Goal: Task Accomplishment & Management: Manage account settings

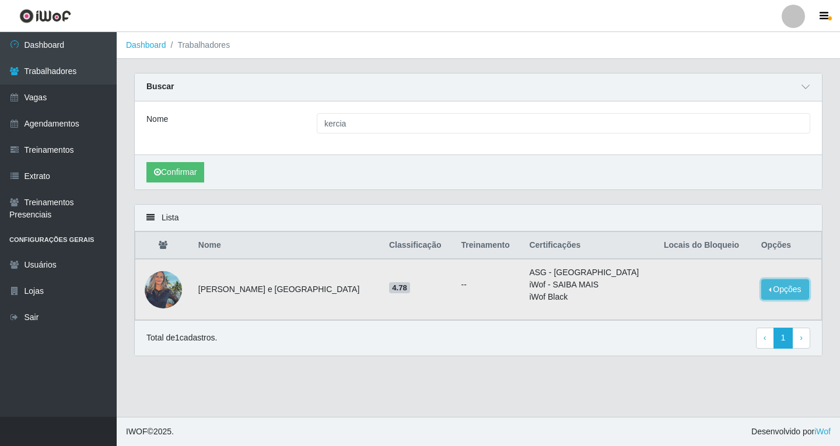
click at [761, 293] on button "Opções" at bounding box center [785, 289] width 48 height 20
click at [680, 280] on button "Bloquear - Empresa" at bounding box center [712, 280] width 94 height 24
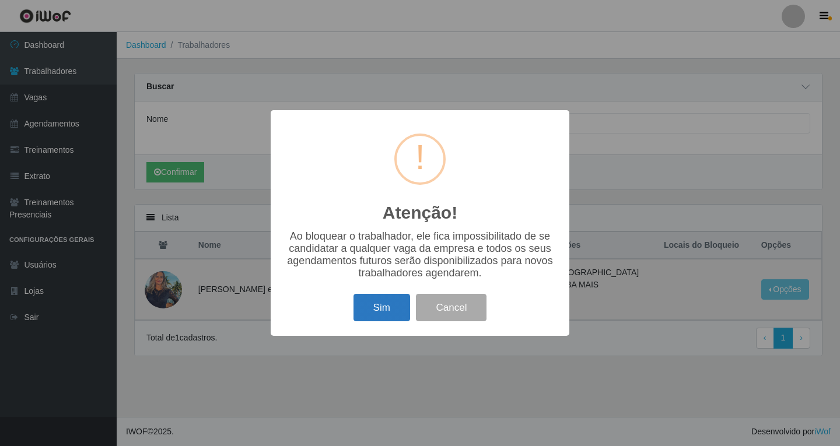
click at [380, 306] on button "Sim" at bounding box center [381, 307] width 57 height 27
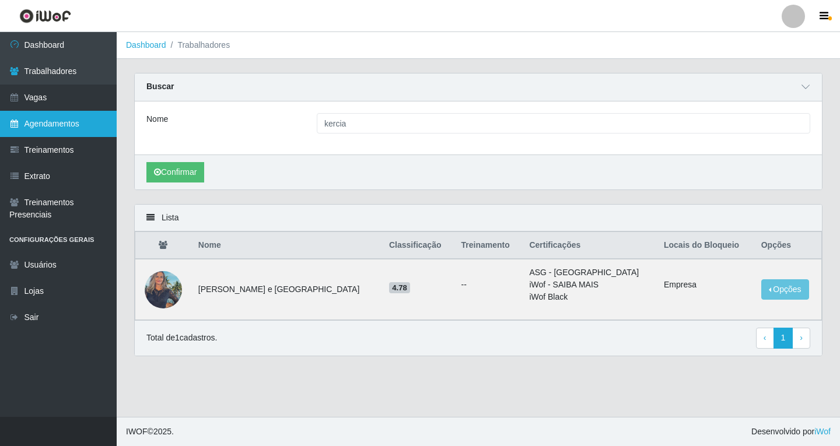
click at [55, 128] on link "Agendamentos" at bounding box center [58, 124] width 117 height 26
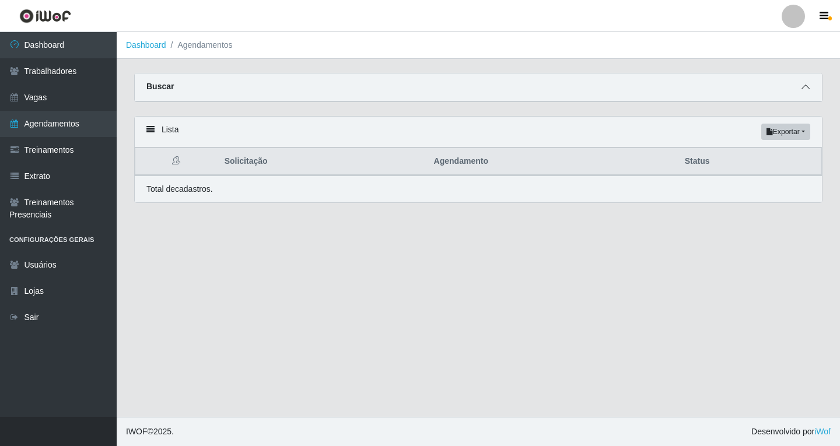
click at [805, 90] on icon at bounding box center [805, 87] width 8 height 8
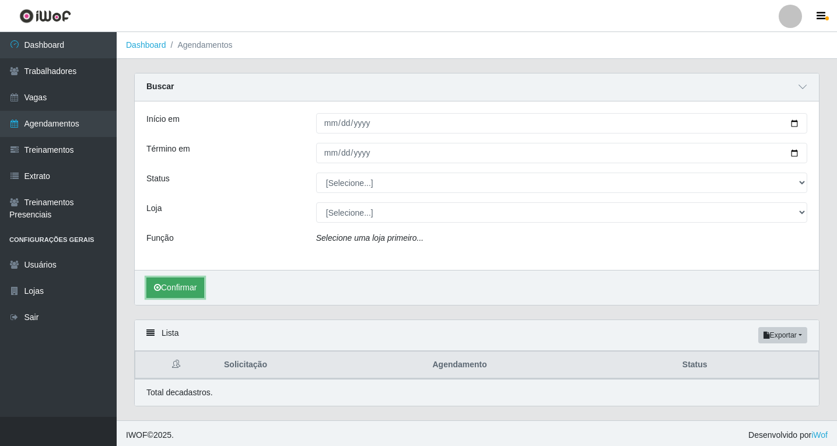
click at [195, 291] on button "Confirmar" at bounding box center [175, 288] width 58 height 20
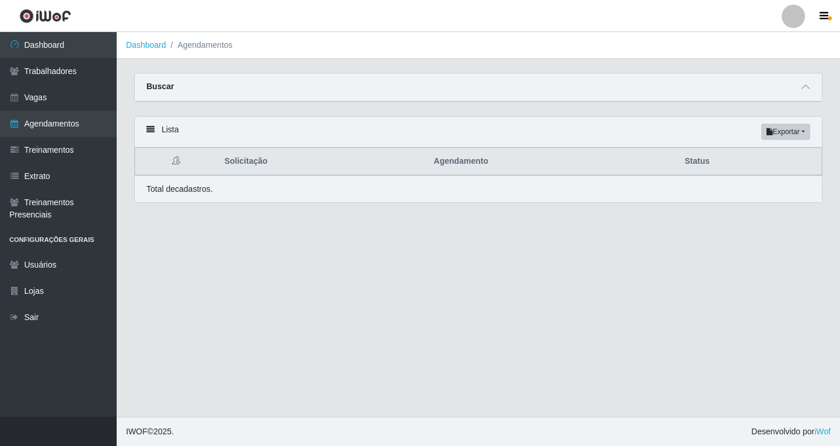
click at [235, 198] on div "Total de cadastros." at bounding box center [478, 189] width 687 height 27
click at [798, 92] on span at bounding box center [805, 86] width 14 height 13
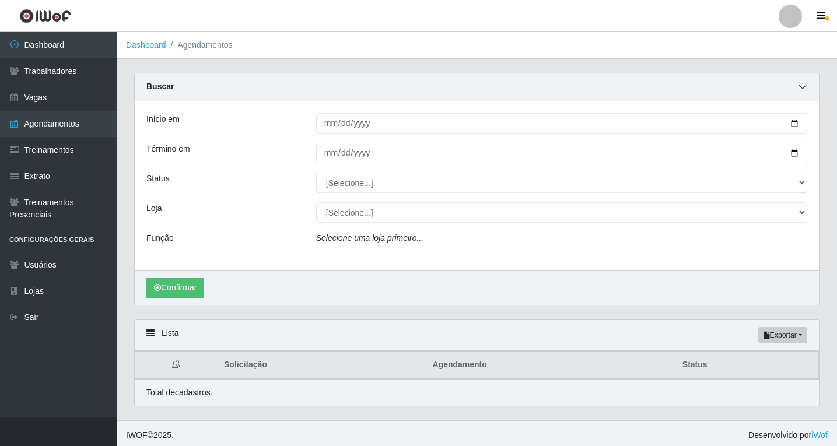
click at [799, 91] on icon at bounding box center [802, 87] width 8 height 8
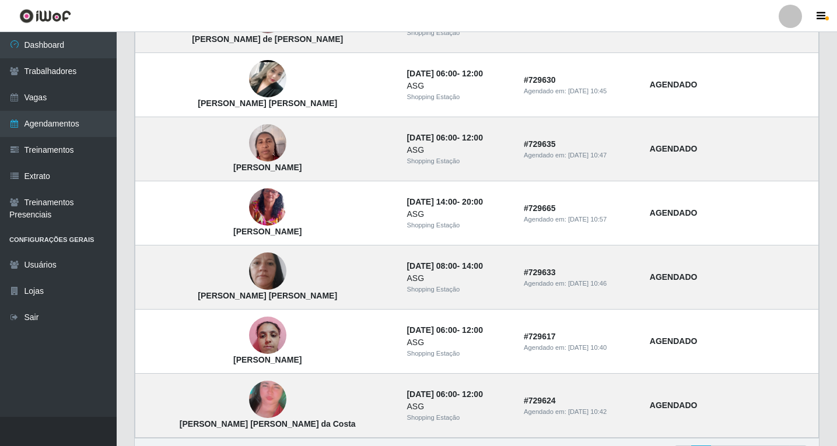
scroll to position [756, 0]
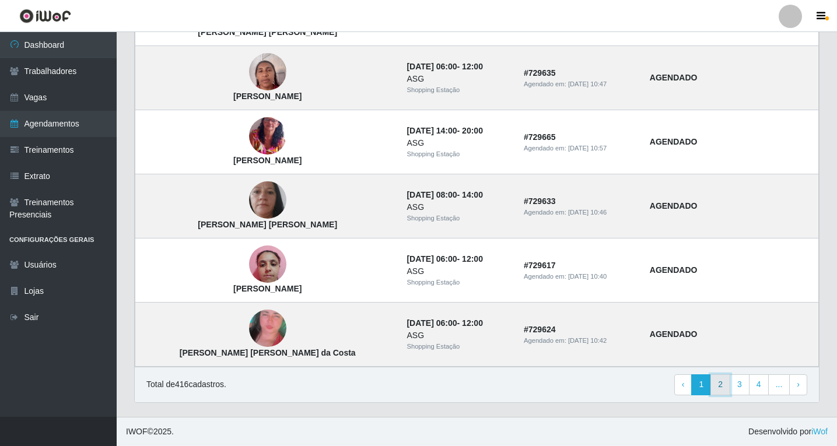
click at [724, 390] on link "2" at bounding box center [720, 384] width 20 height 21
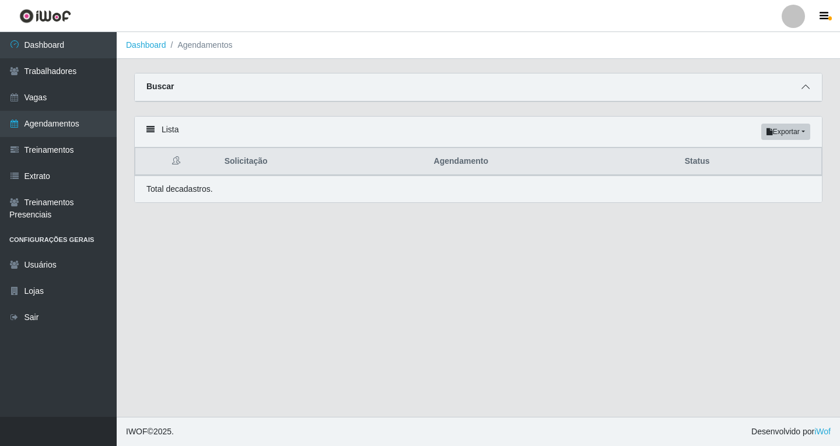
click at [809, 91] on icon at bounding box center [805, 87] width 8 height 8
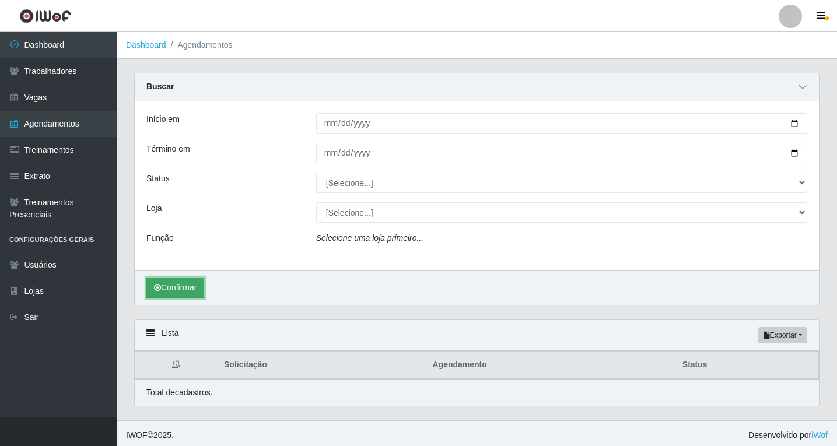
click at [191, 294] on button "Confirmar" at bounding box center [175, 288] width 58 height 20
click at [804, 91] on icon at bounding box center [802, 87] width 8 height 8
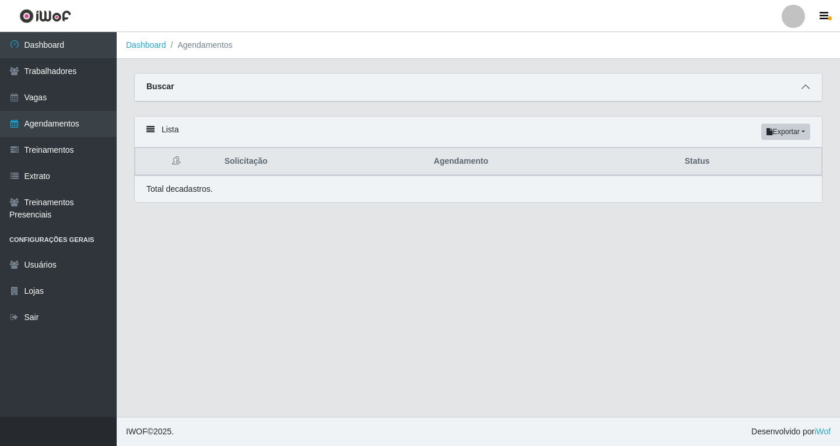
click at [807, 86] on icon at bounding box center [805, 87] width 8 height 8
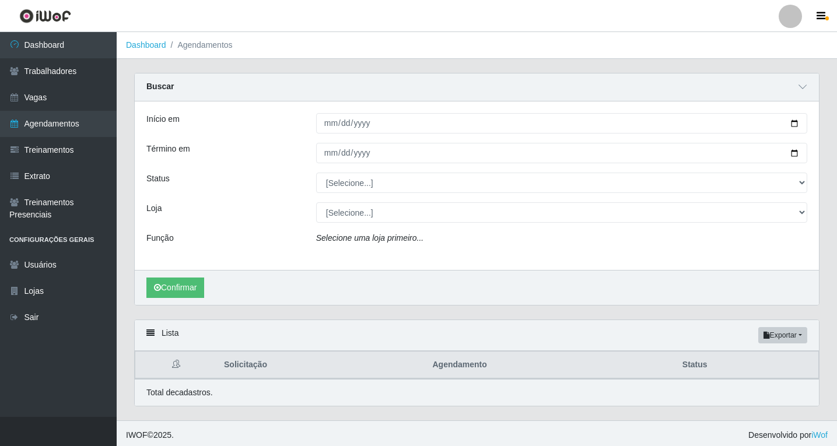
click at [348, 231] on div "Início em Término em Status [Selecione...] AGENDADO AGUARDANDO LIBERAR EM ANDAM…" at bounding box center [477, 185] width 684 height 169
click at [353, 237] on icon "Selecione uma loja primeiro..." at bounding box center [369, 237] width 107 height 9
click at [363, 242] on icon "Selecione uma loja primeiro..." at bounding box center [369, 237] width 107 height 9
click at [344, 224] on div "Início em Término em Status [Selecione...] AGENDADO AGUARDANDO LIBERAR EM ANDAM…" at bounding box center [477, 185] width 684 height 169
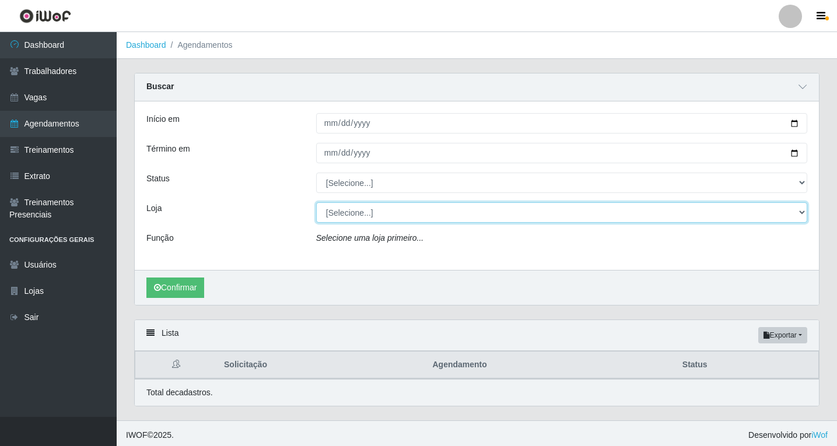
click at [347, 217] on select "[Selecione...] Shopping Estação" at bounding box center [561, 212] width 491 height 20
select select "447"
click at [316, 203] on select "[Selecione...] Shopping Estação" at bounding box center [561, 212] width 491 height 20
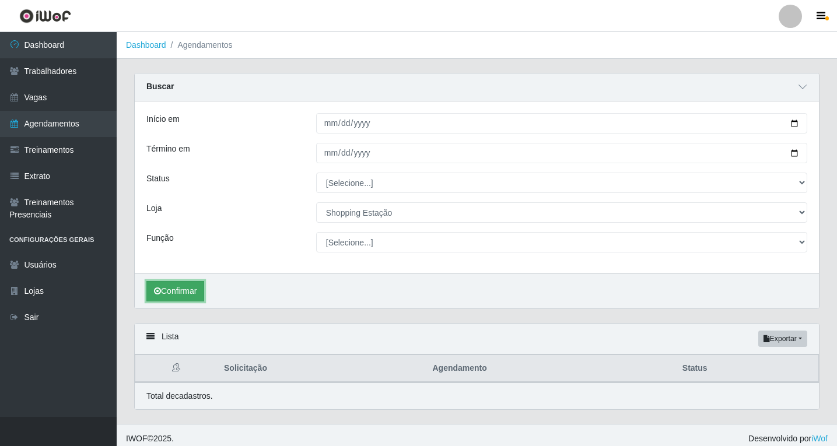
click at [194, 299] on button "Confirmar" at bounding box center [175, 291] width 58 height 20
click at [172, 290] on button "Confirmar" at bounding box center [175, 291] width 58 height 20
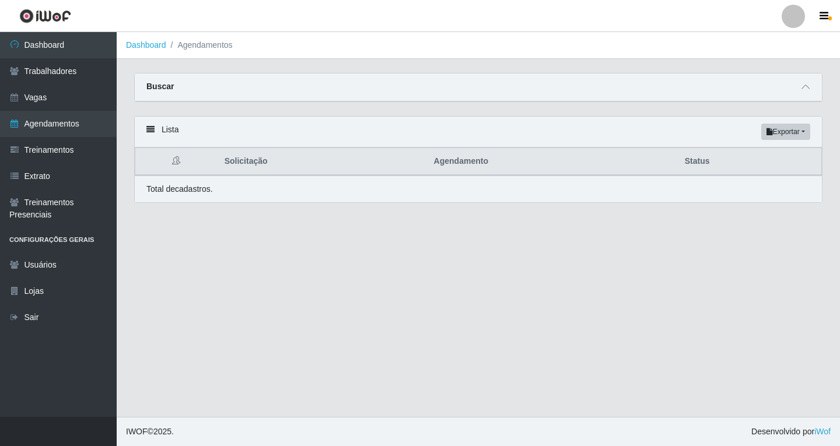
click at [341, 238] on main "Dashboard Agendamentos Carregando... Buscar Início em Término em Status [Seleci…" at bounding box center [478, 224] width 723 height 385
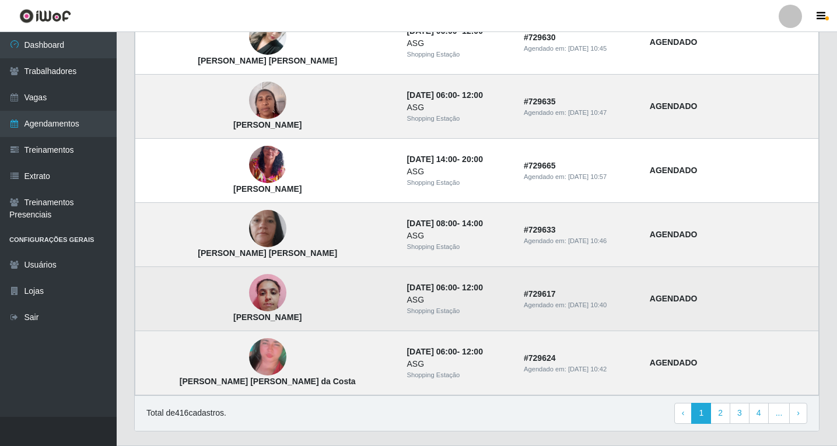
scroll to position [756, 0]
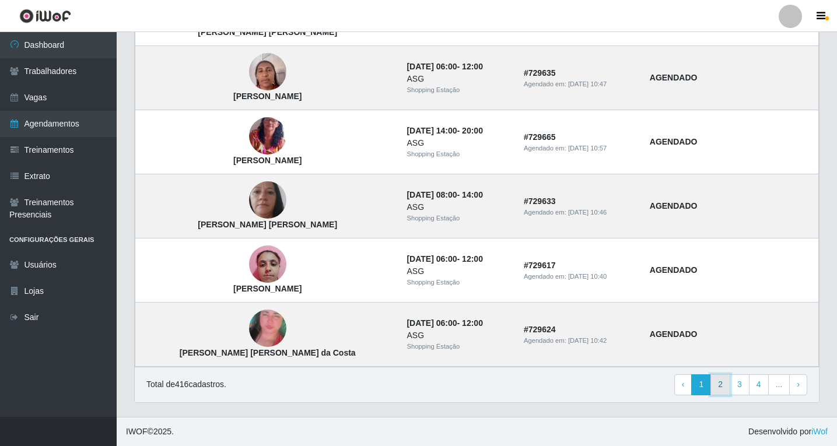
click at [721, 391] on link "2" at bounding box center [720, 384] width 20 height 21
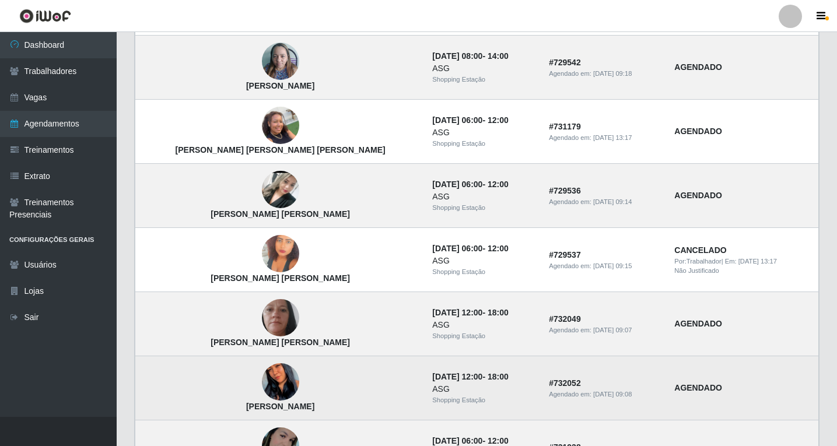
scroll to position [772, 0]
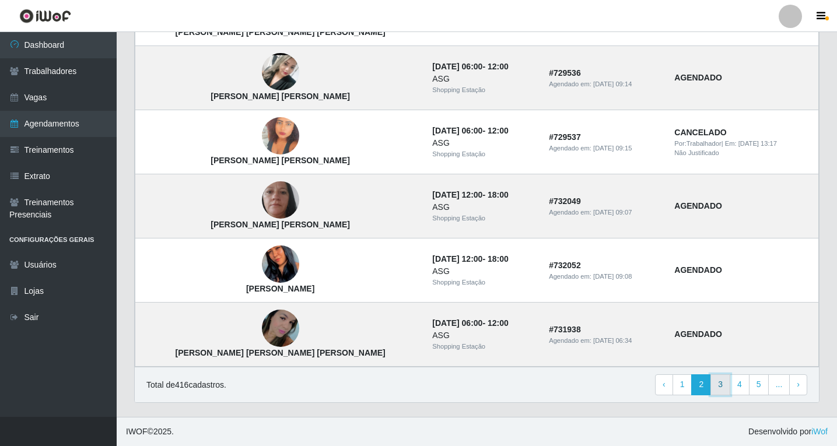
click at [724, 386] on link "3" at bounding box center [720, 384] width 20 height 21
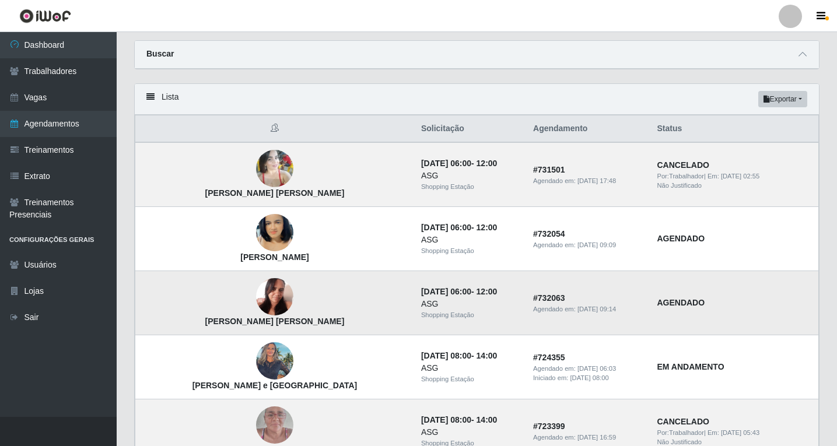
scroll to position [175, 0]
